Goal: Navigation & Orientation: Go to known website

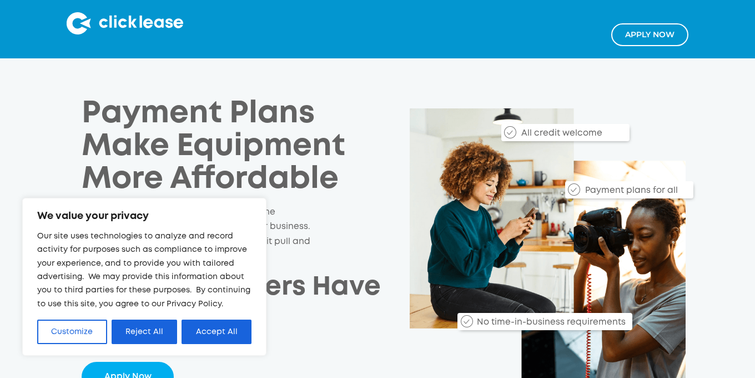
drag, startPoint x: 147, startPoint y: 325, endPoint x: 150, endPoint y: 318, distance: 7.5
click at [147, 324] on button "Reject All" at bounding box center [145, 331] width 66 height 24
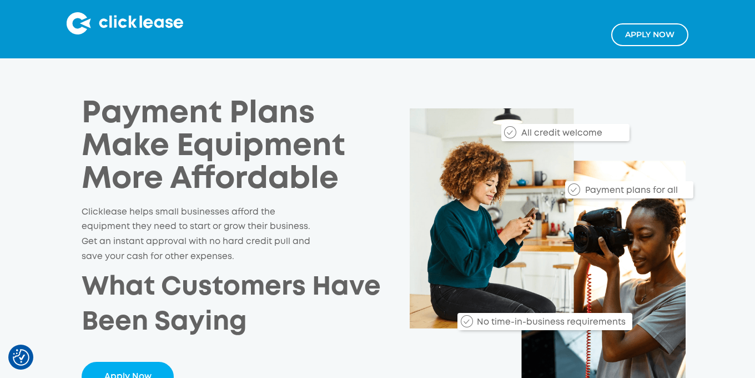
click at [224, 113] on h1 "Payment Plans Make Equipment More Affordable" at bounding box center [221, 147] width 278 height 98
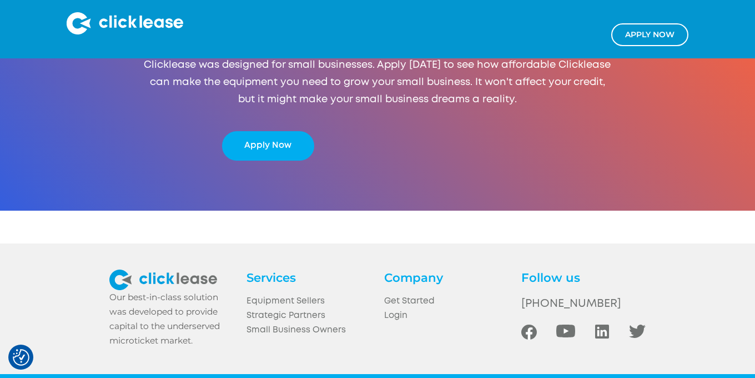
scroll to position [2128, 0]
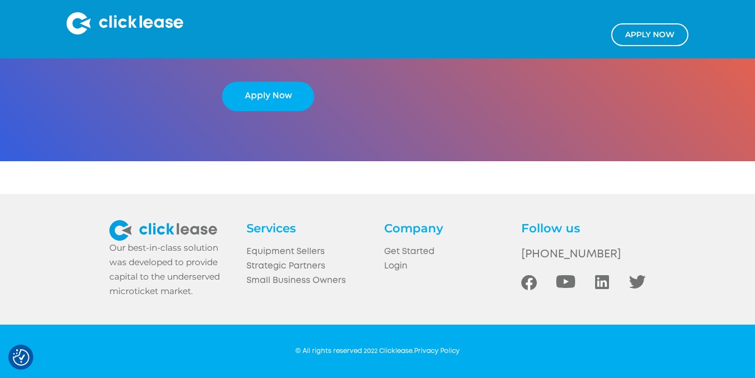
click at [188, 231] on img at bounding box center [163, 230] width 108 height 21
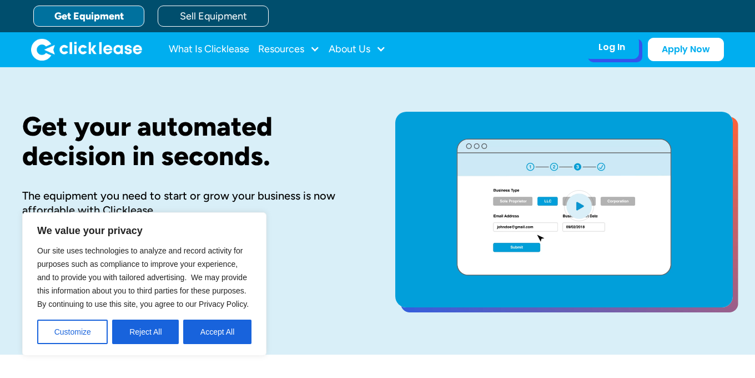
click at [595, 47] on div "Log In Account login I use Clicklease to get my equipment Partner Portal I offe…" at bounding box center [612, 47] width 54 height 23
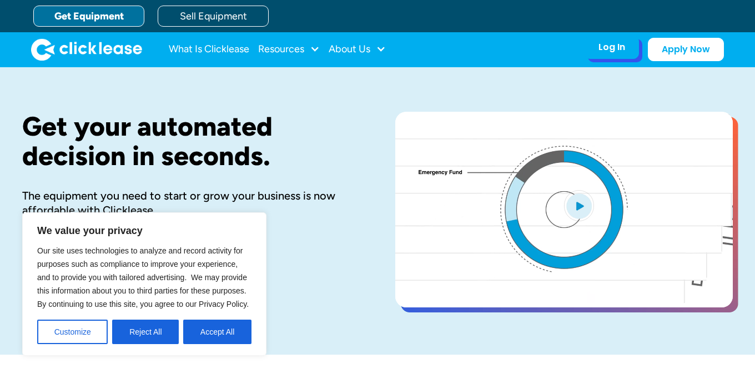
click at [607, 48] on div "Log In" at bounding box center [612, 47] width 27 height 11
